Goal: Entertainment & Leisure: Consume media (video, audio)

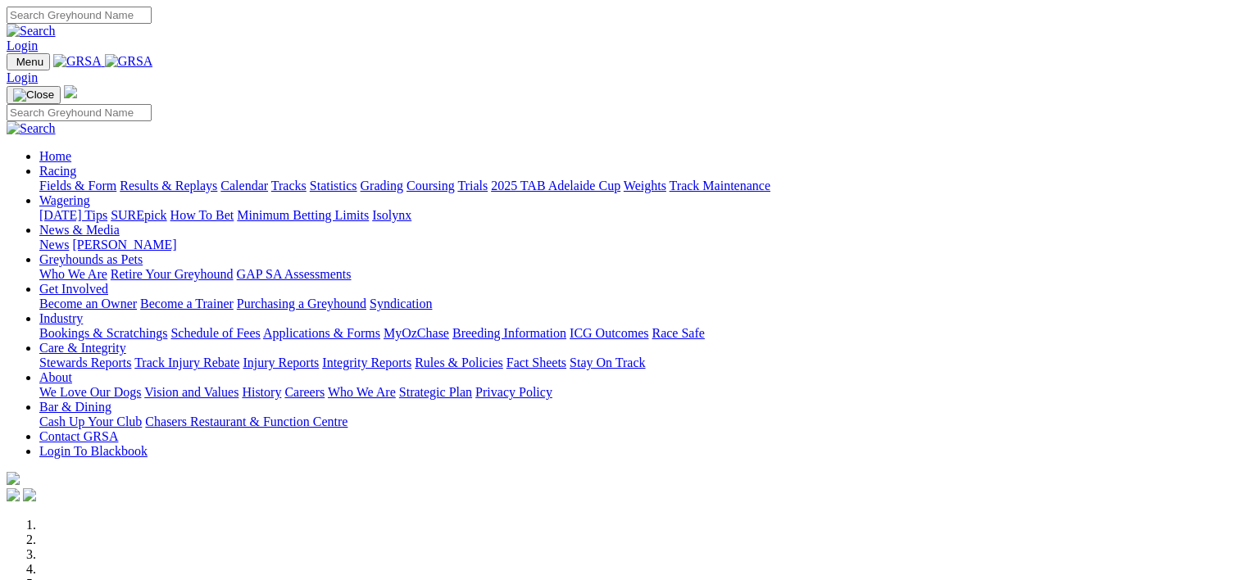
scroll to position [612, 0]
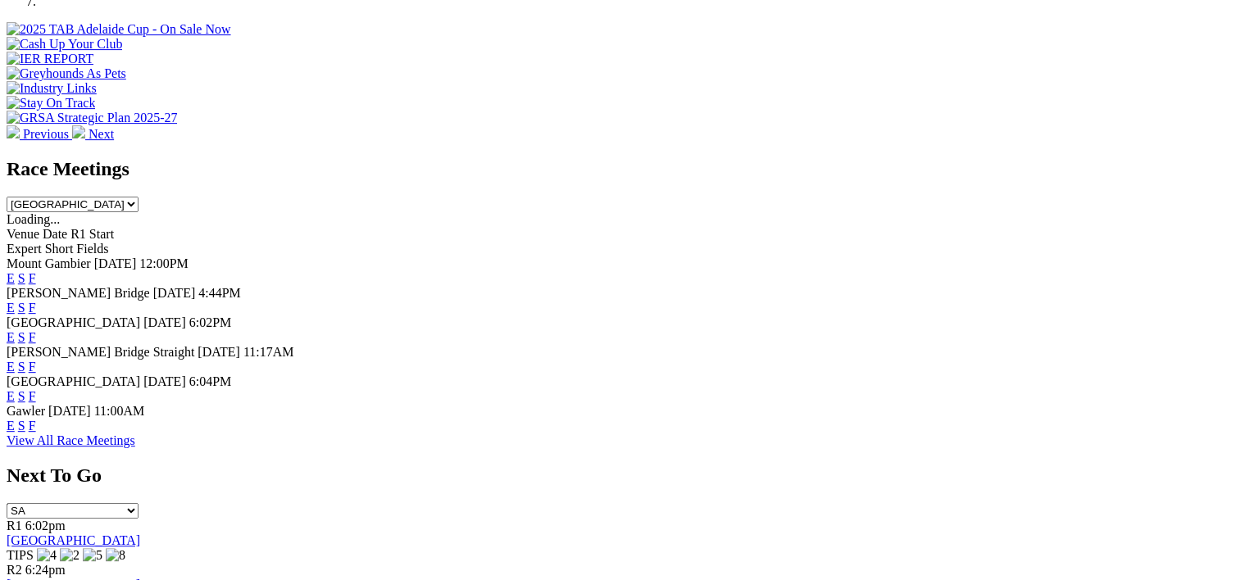
click at [36, 301] on link "F" at bounding box center [32, 308] width 7 height 14
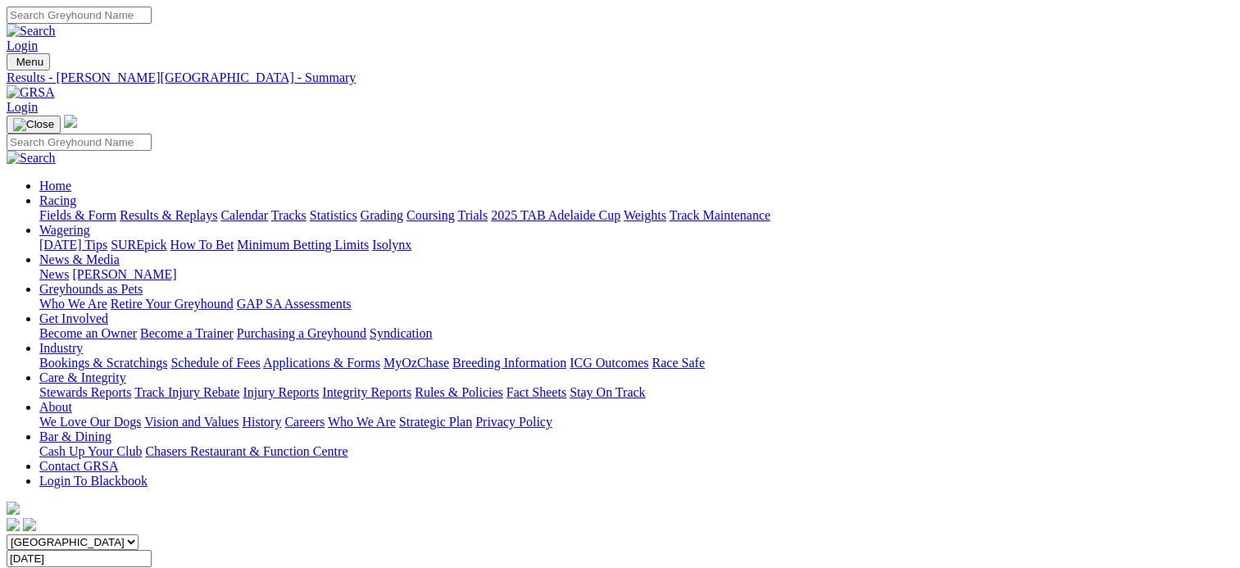
scroll to position [305, 0]
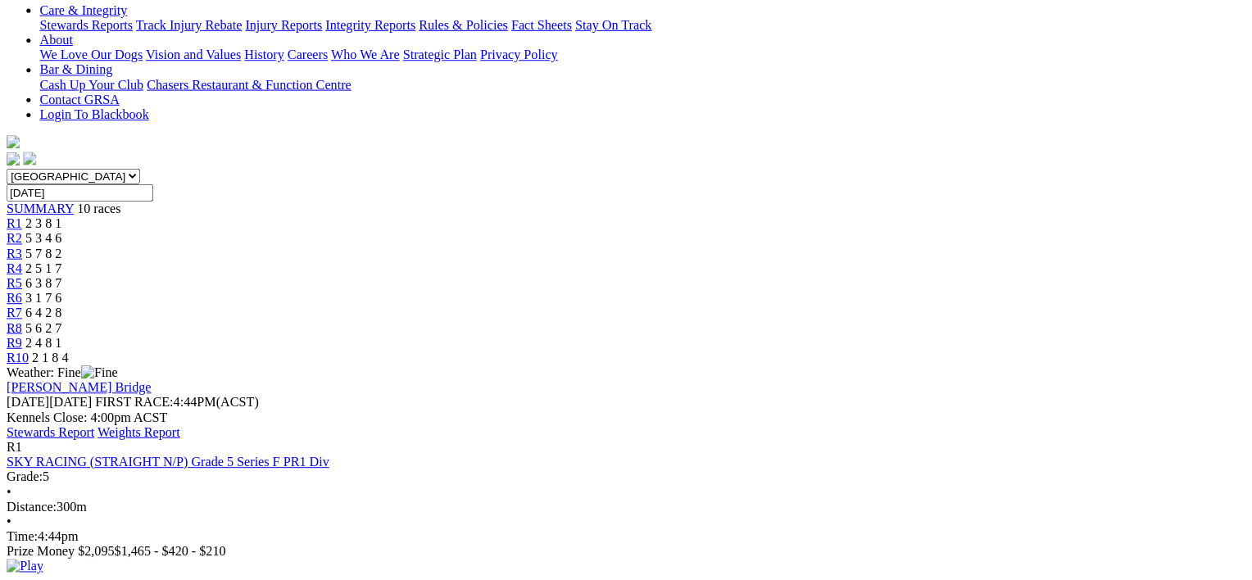
scroll to position [379, 0]
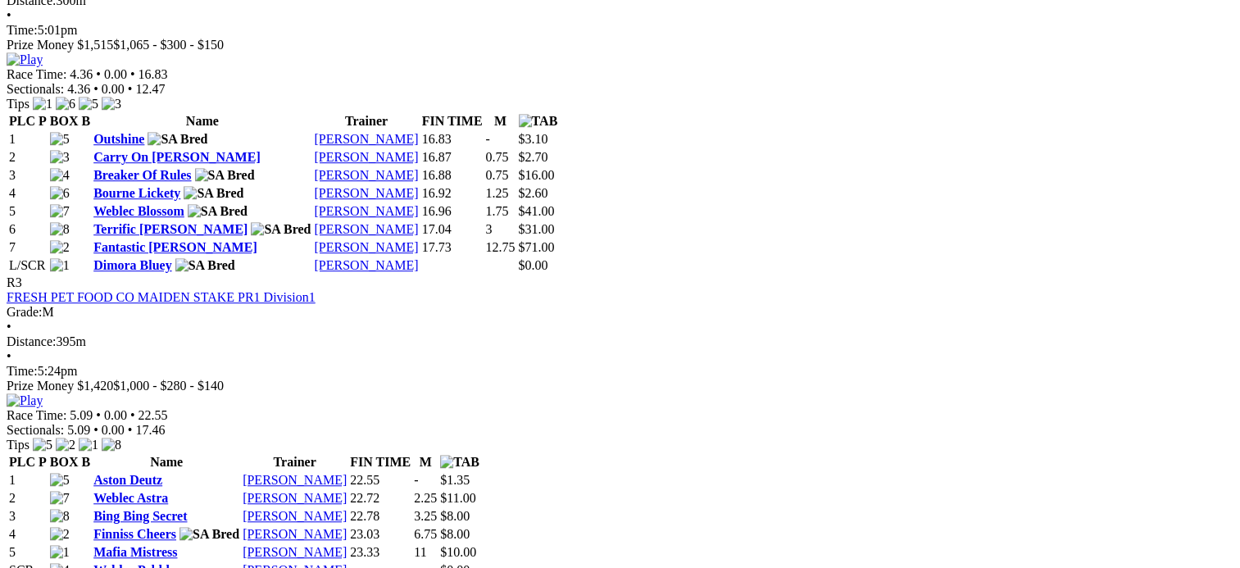
scroll to position [1185, 0]
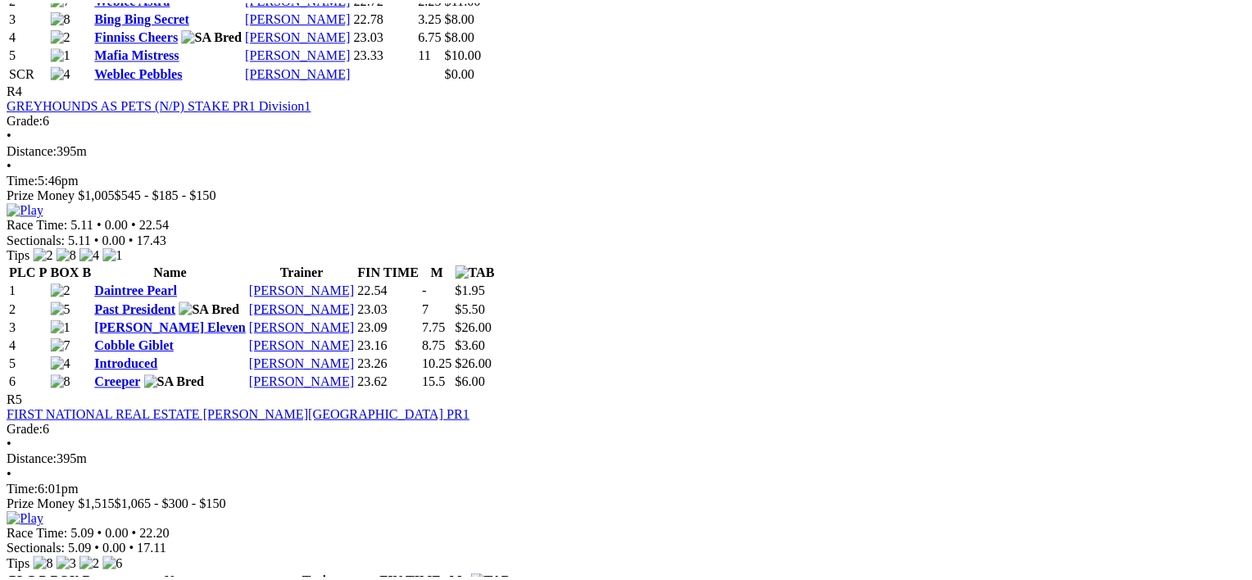
scroll to position [1684, 0]
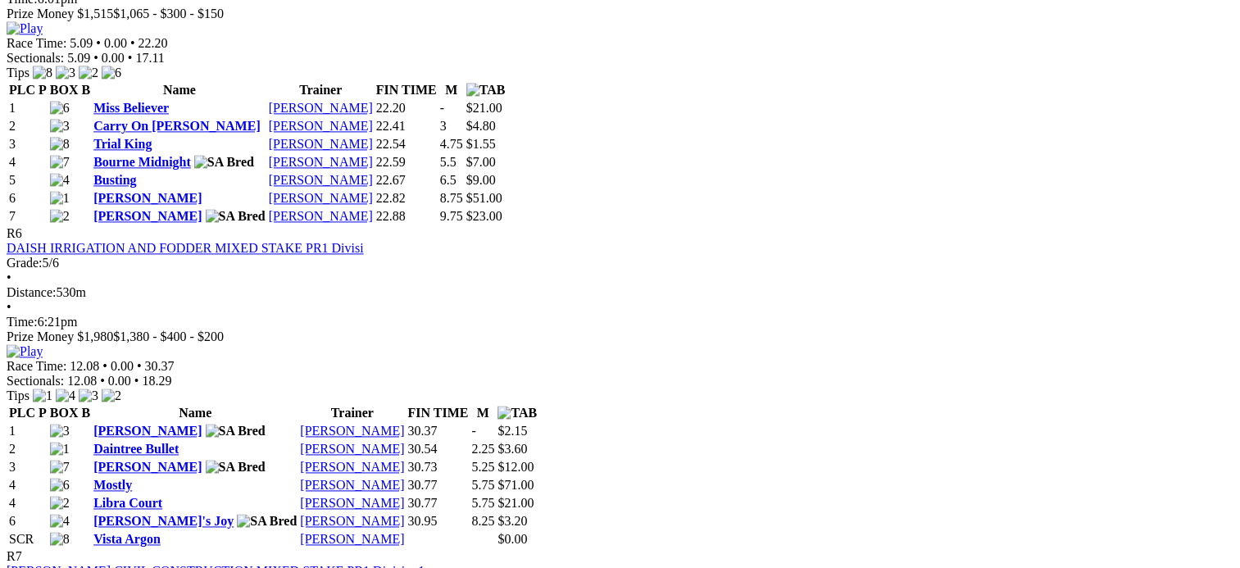
scroll to position [2175, 0]
